Goal: Transaction & Acquisition: Book appointment/travel/reservation

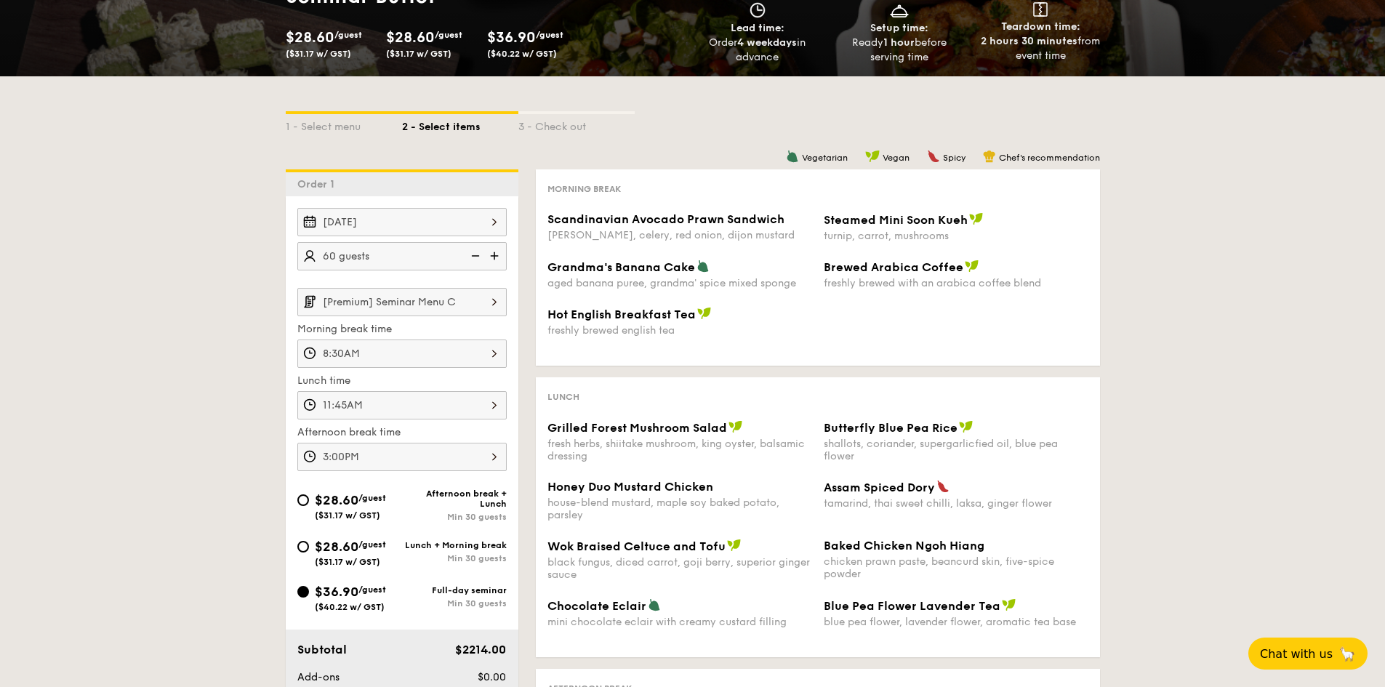
scroll to position [218, 0]
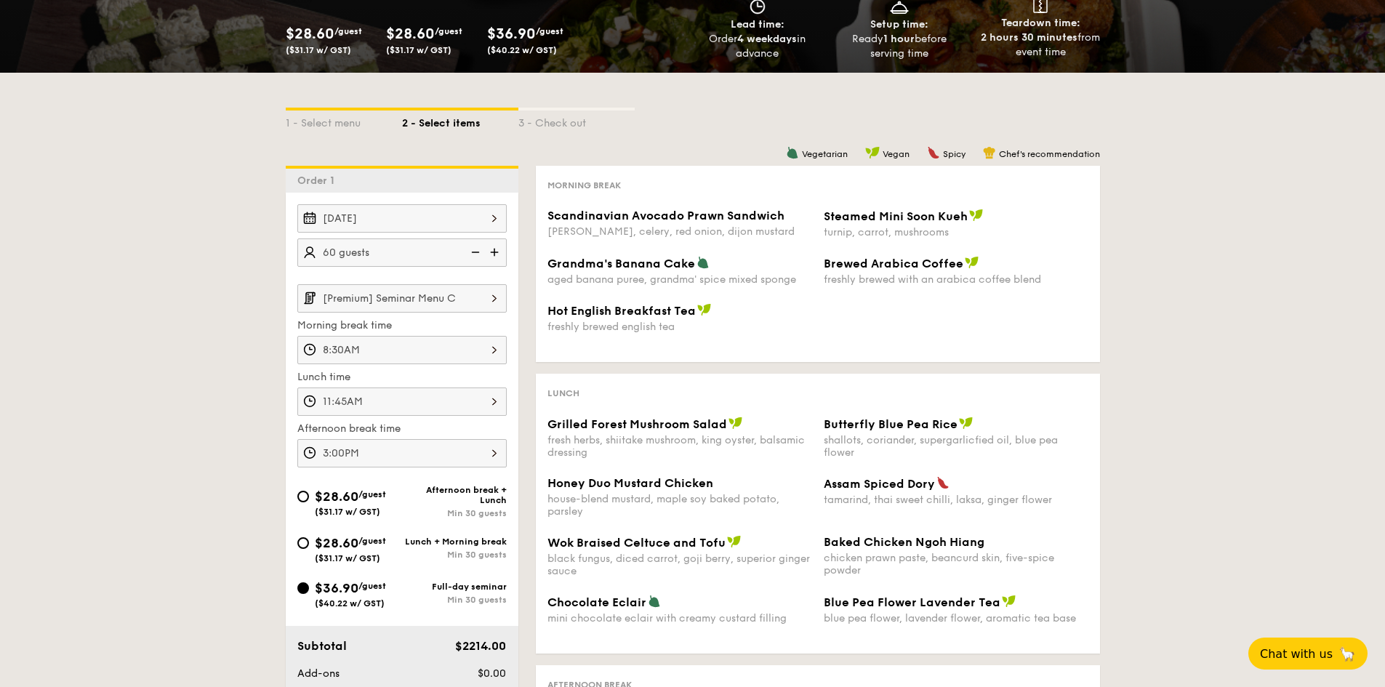
click at [492, 349] on div "8:30AM" at bounding box center [401, 350] width 209 height 28
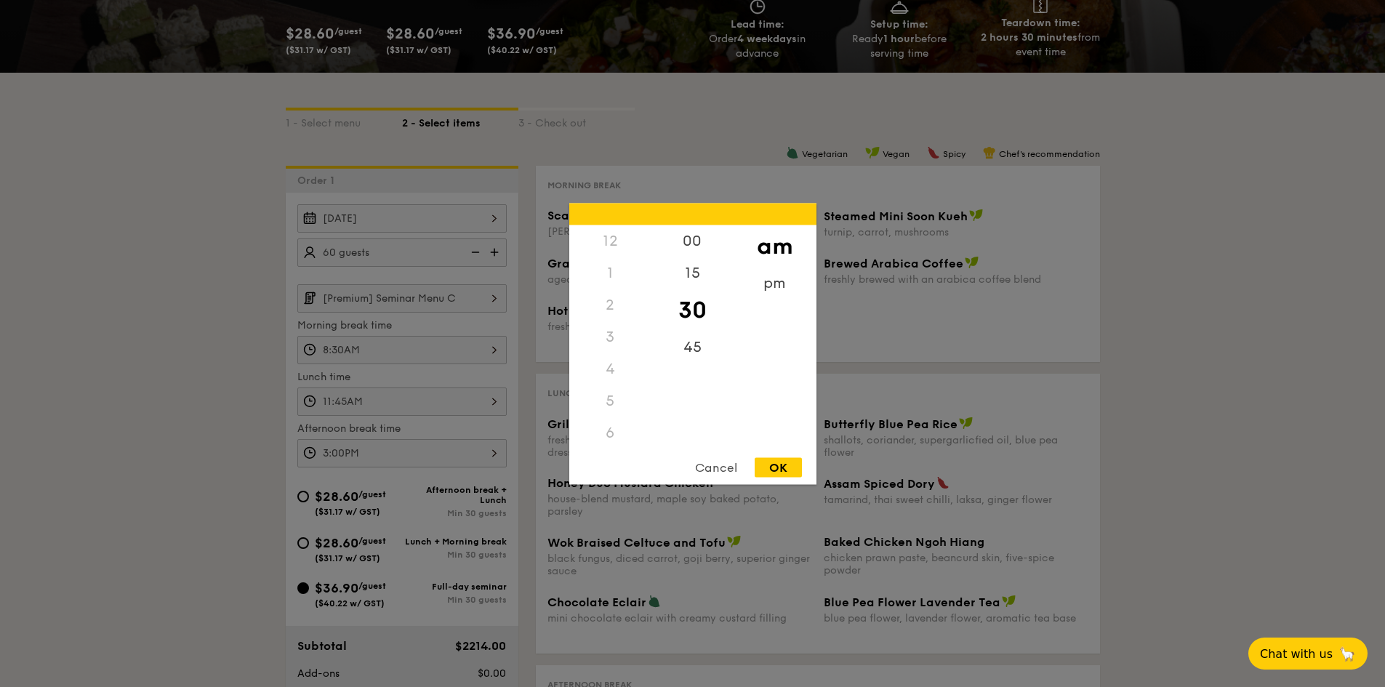
scroll to position [96, 0]
click at [608, 440] on div "9" at bounding box center [610, 448] width 82 height 42
click at [702, 239] on div "00" at bounding box center [692, 246] width 82 height 42
click at [784, 468] on div "OK" at bounding box center [777, 467] width 47 height 20
type input "9:00AM"
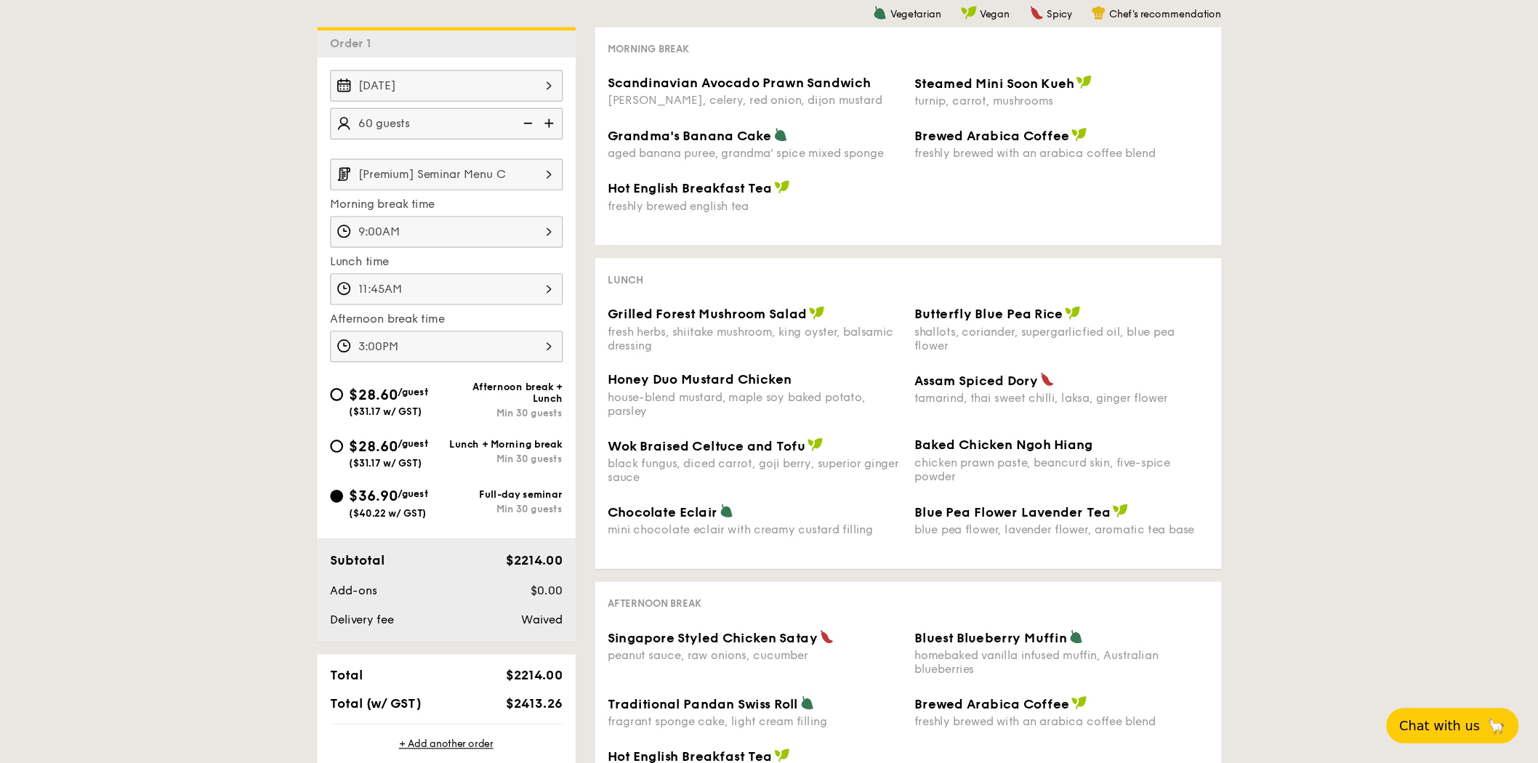
scroll to position [349, 0]
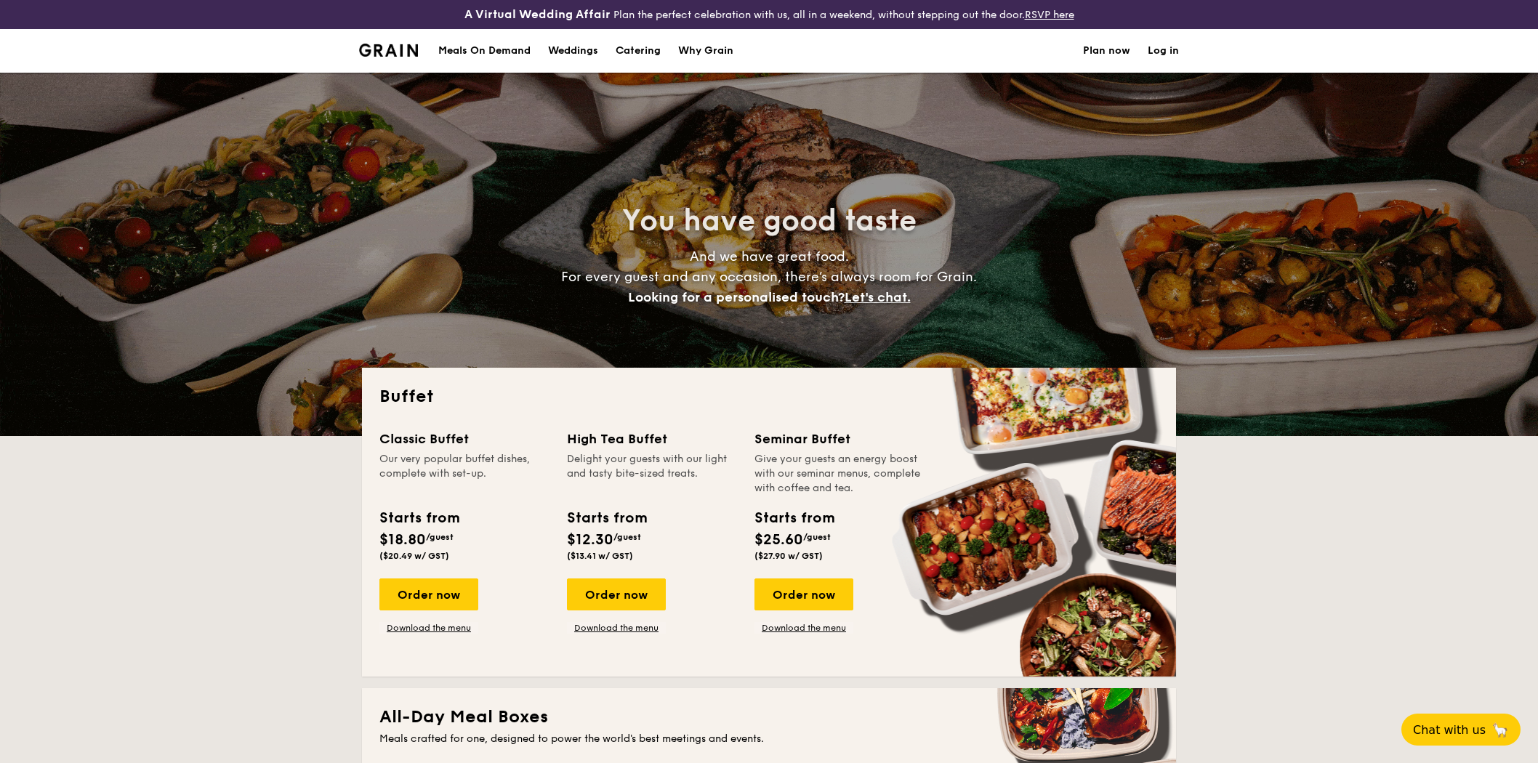
select select
click at [818, 600] on div "Order now" at bounding box center [803, 595] width 99 height 32
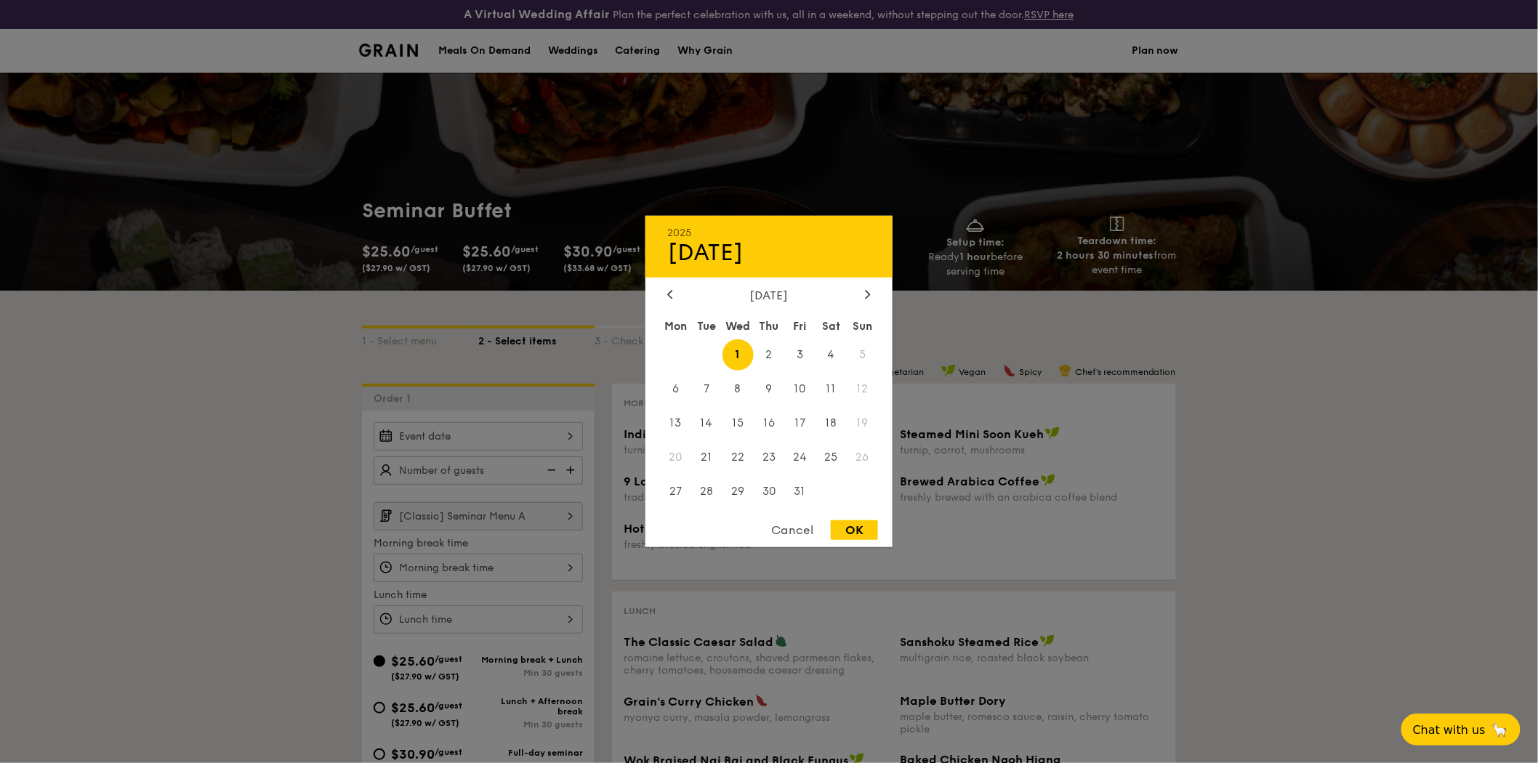
click at [549, 423] on div "2025 Oct [DATE] Tue Wed Thu Fri Sat Sun 1 2 3 4 5 6 7 8 9 10 11 12 13 14 15 16 …" at bounding box center [478, 436] width 209 height 28
click at [803, 349] on span "3" at bounding box center [799, 354] width 31 height 31
click at [876, 528] on div "OK" at bounding box center [854, 530] width 47 height 20
type input "[DATE]"
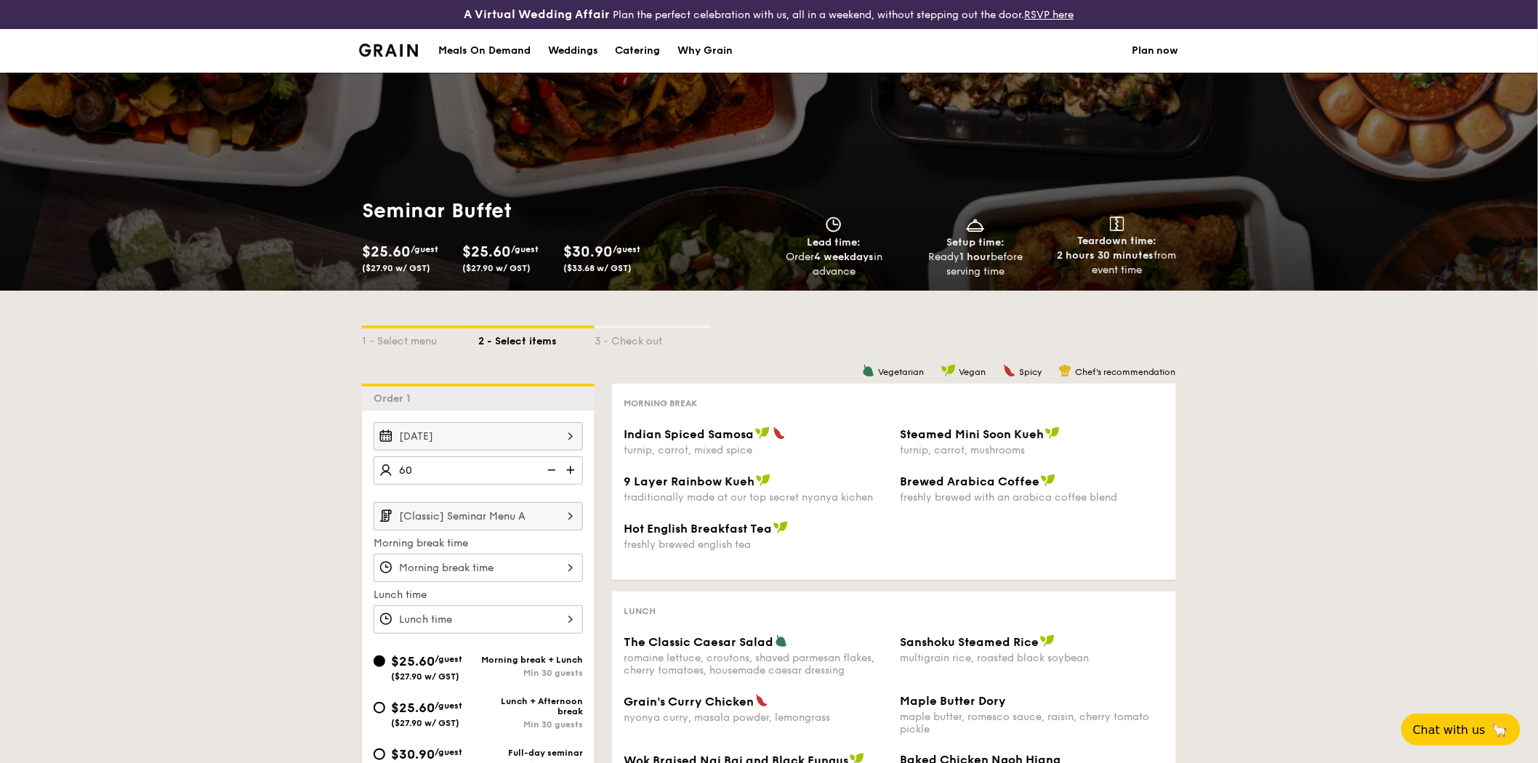
type input "60 guests"
click at [513, 516] on input "[Classic] Seminar Menu A" at bounding box center [478, 516] width 209 height 28
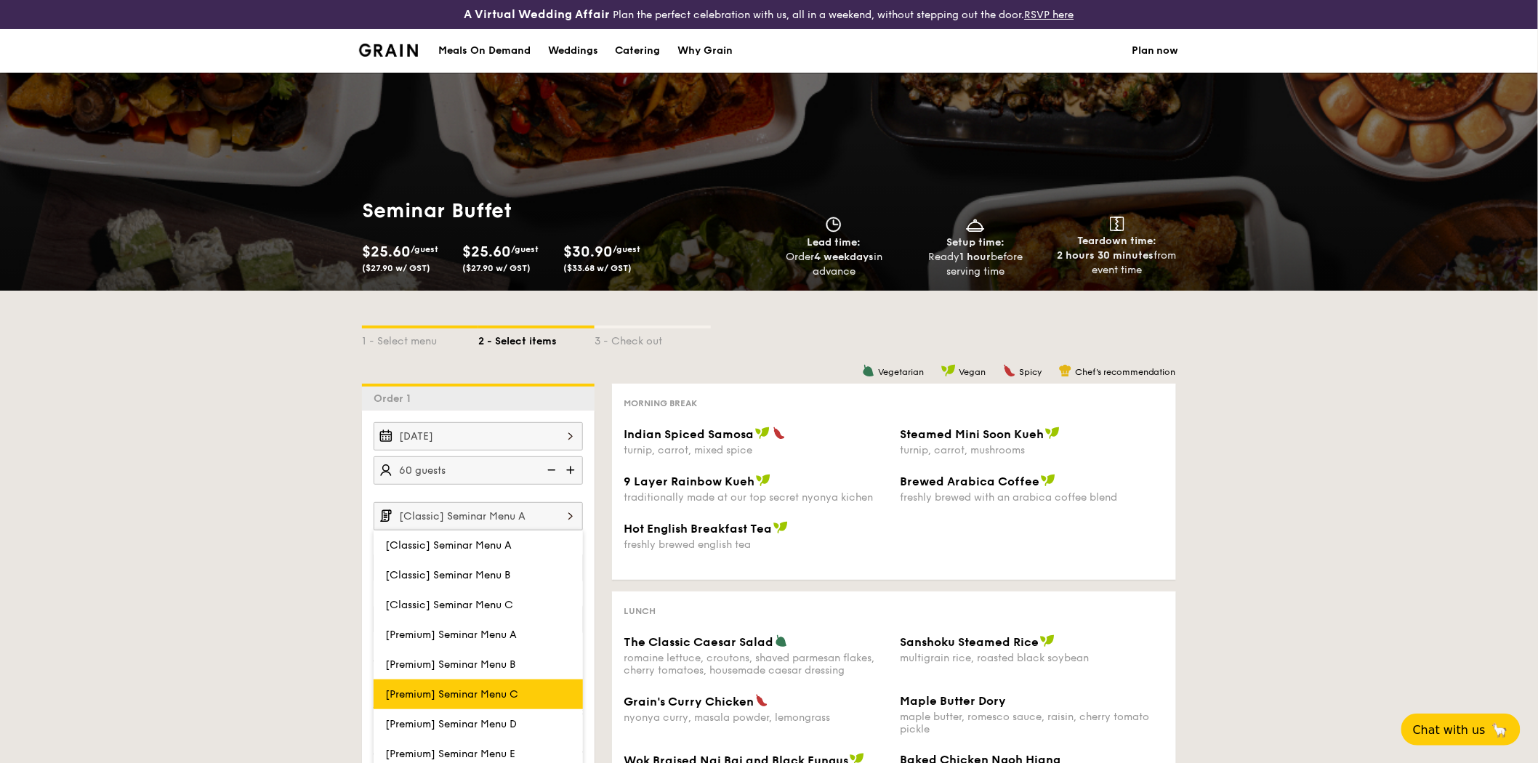
click at [455, 695] on span "[Premium] Seminar Menu C" at bounding box center [451, 694] width 133 height 12
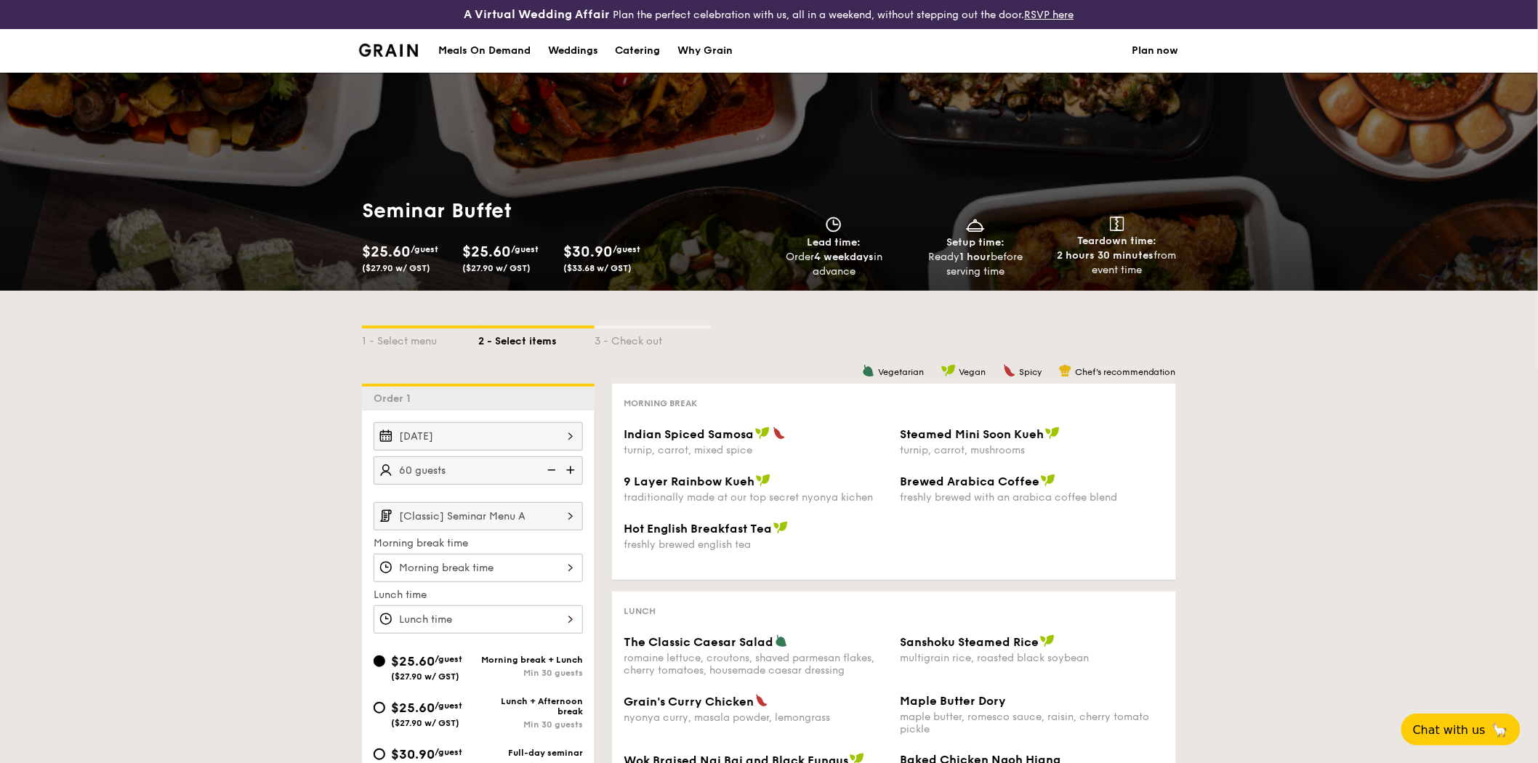
click at [456, 574] on div at bounding box center [478, 568] width 209 height 28
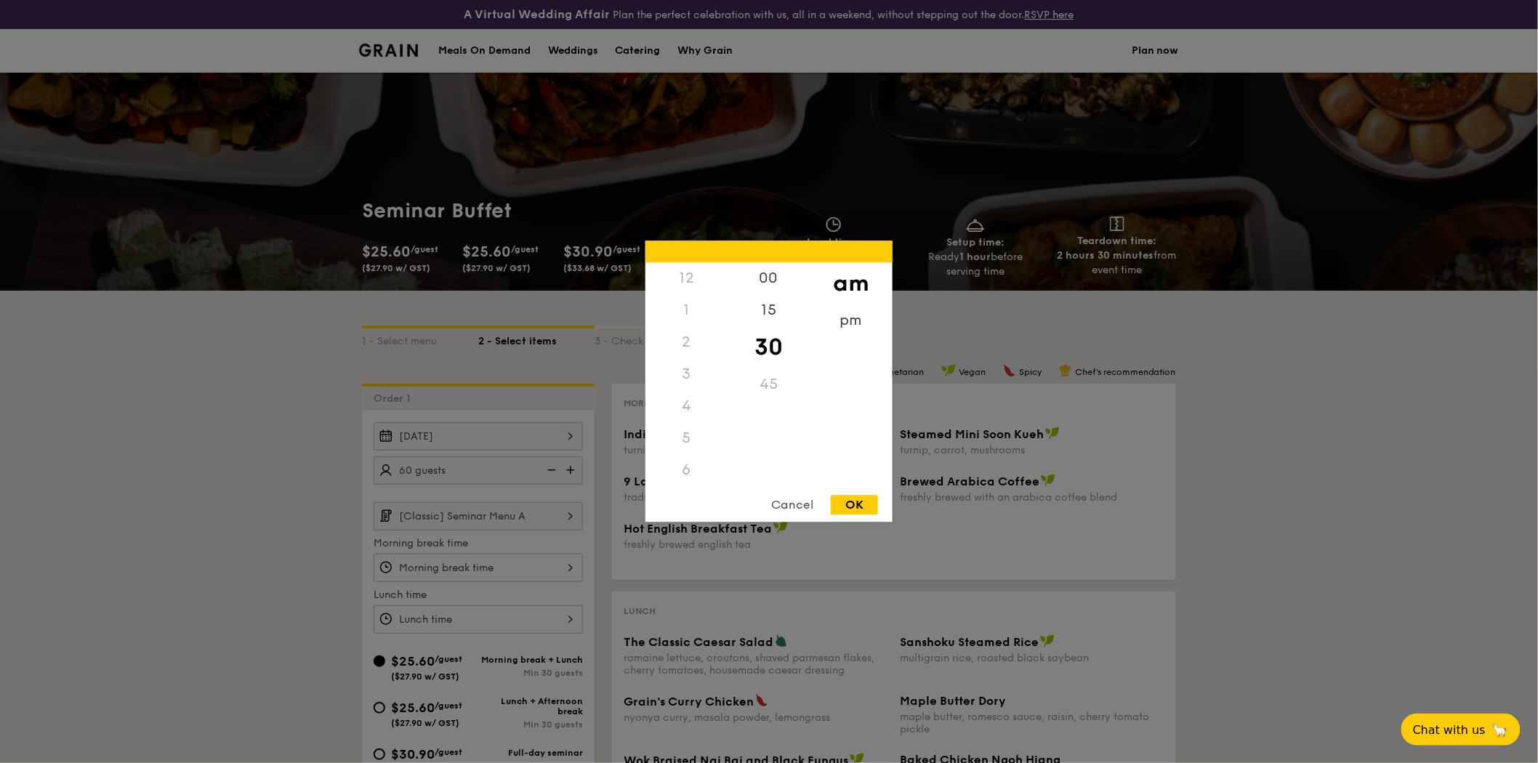
scroll to position [163, 0]
click at [688, 278] on div "5" at bounding box center [686, 276] width 82 height 32
click at [687, 371] on div "8" at bounding box center [686, 377] width 82 height 42
click at [687, 337] on div "7" at bounding box center [686, 340] width 82 height 32
click at [774, 278] on div "00" at bounding box center [769, 284] width 82 height 42
